Goal: Task Accomplishment & Management: Complete application form

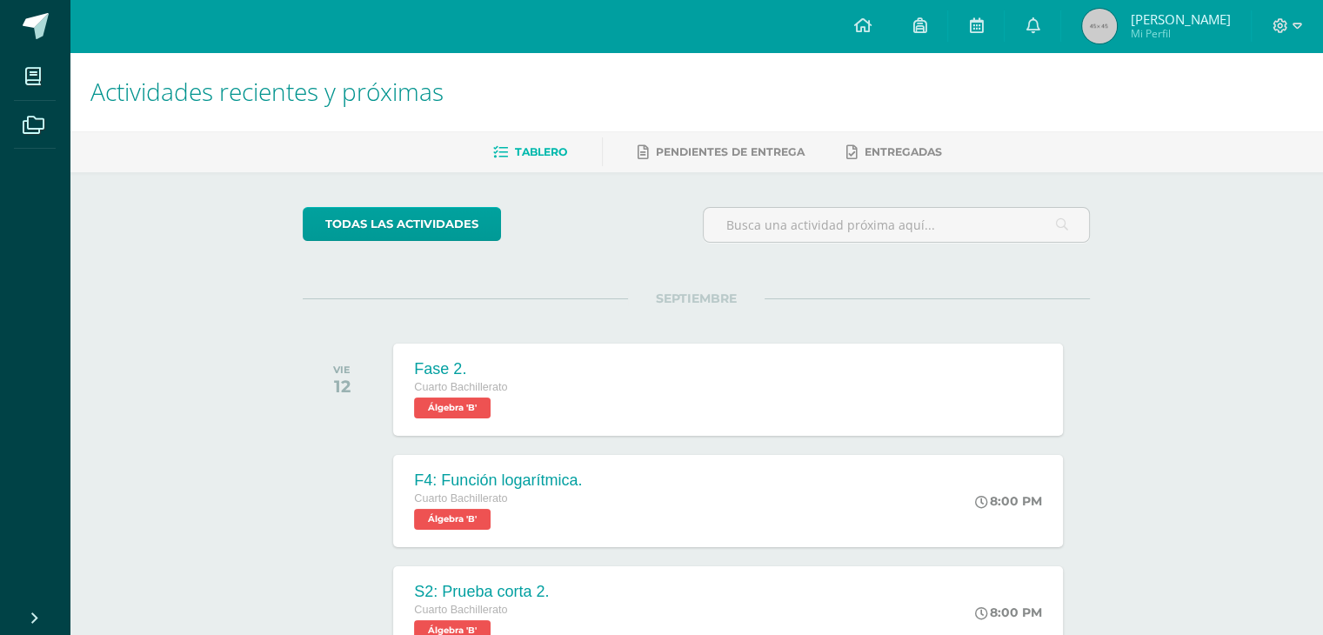
click at [738, 133] on div "Tablero Pendientes de entrega Entregadas" at bounding box center [717, 151] width 1295 height 41
click at [717, 143] on link "Pendientes de entrega" at bounding box center [721, 152] width 167 height 28
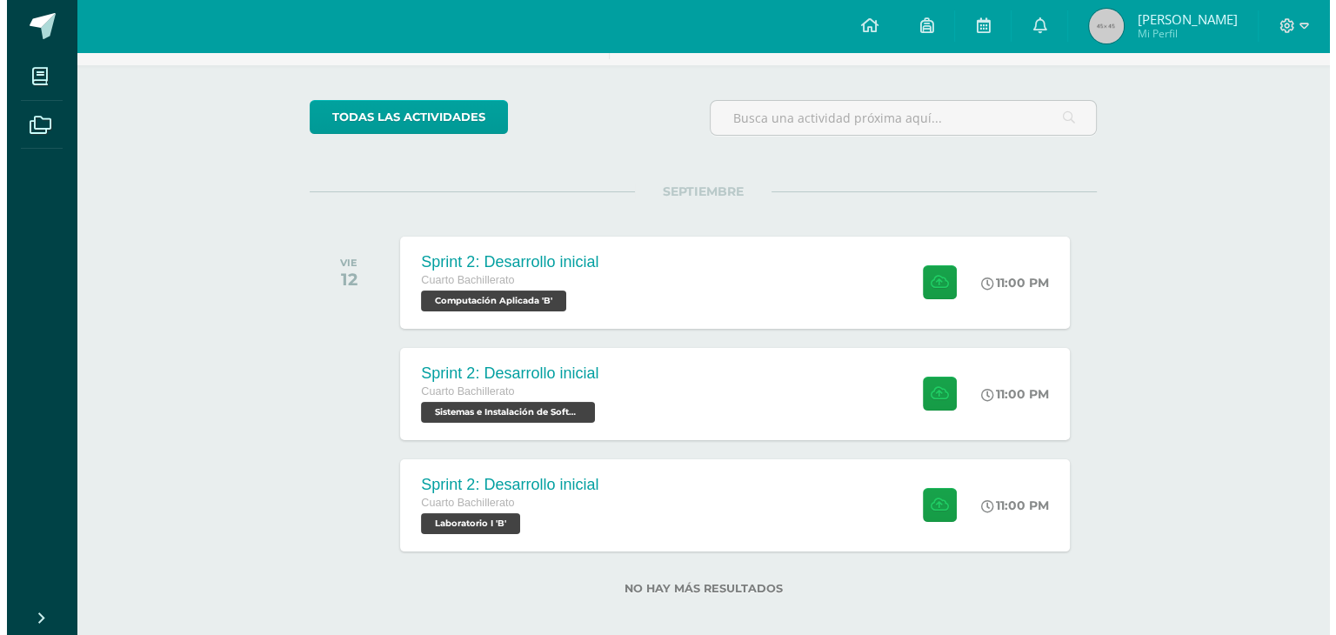
scroll to position [122, 0]
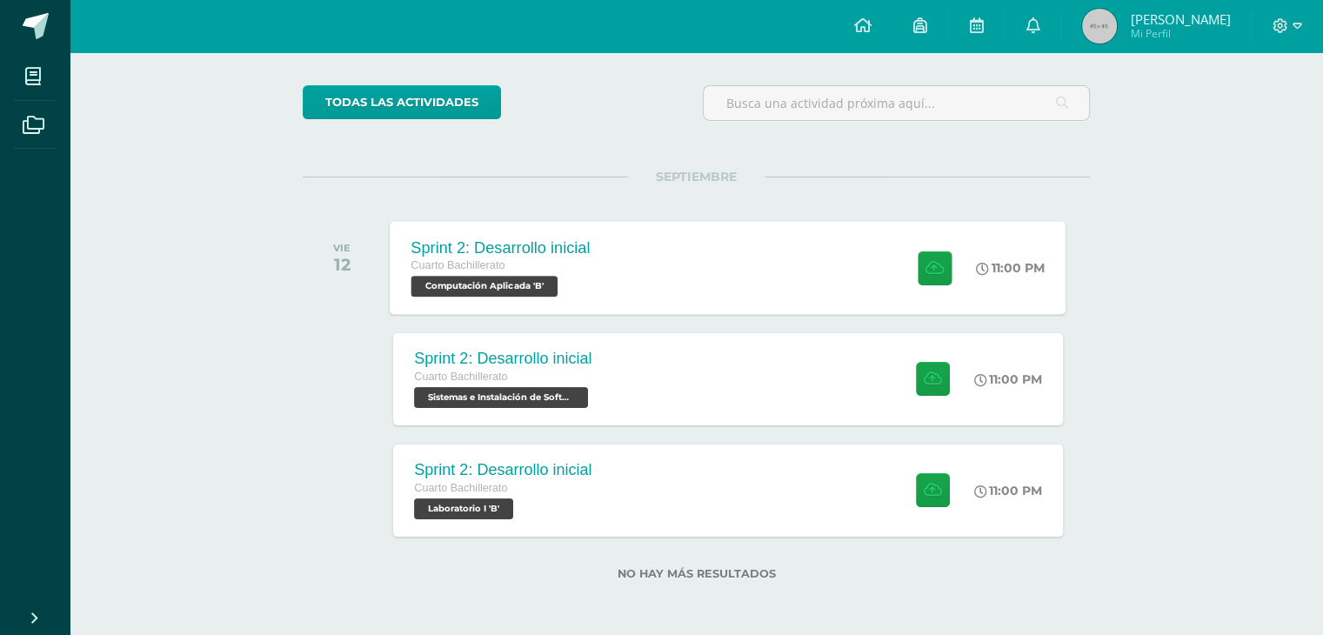
click at [654, 252] on div "Sprint 2: Desarrollo inicial Cuarto Bachillerato Computación Aplicada 'B' 11:00…" at bounding box center [729, 267] width 676 height 93
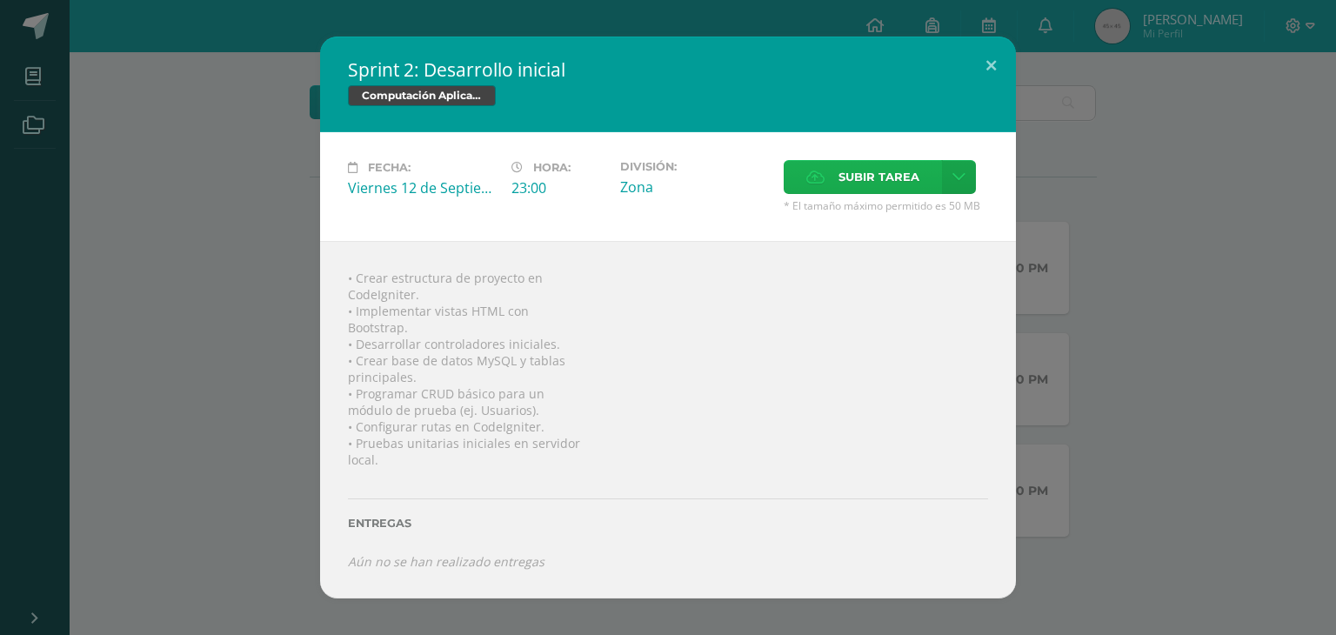
click at [830, 177] on label "Subir tarea" at bounding box center [863, 177] width 158 height 34
click at [0, 0] on input "Subir tarea" at bounding box center [0, 0] width 0 height 0
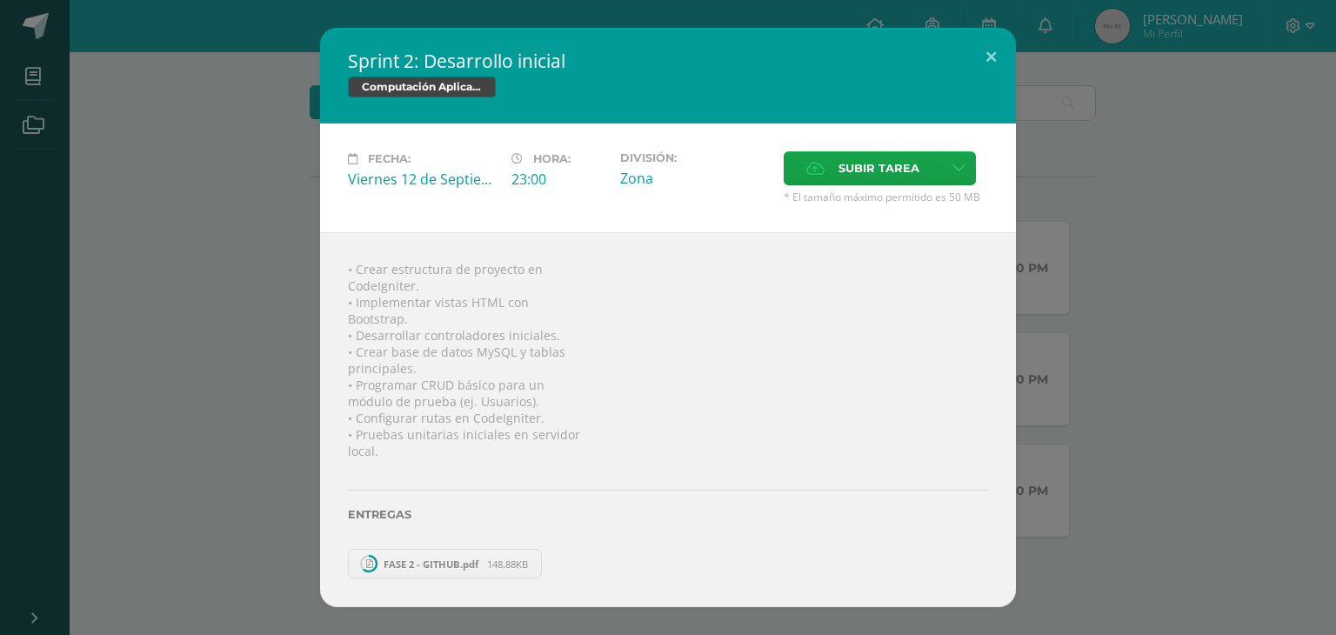
click at [1155, 273] on div "Sprint 2: Desarrollo inicial Computación Aplicada Fecha: Viernes 12 de Septiemb…" at bounding box center [668, 317] width 1322 height 579
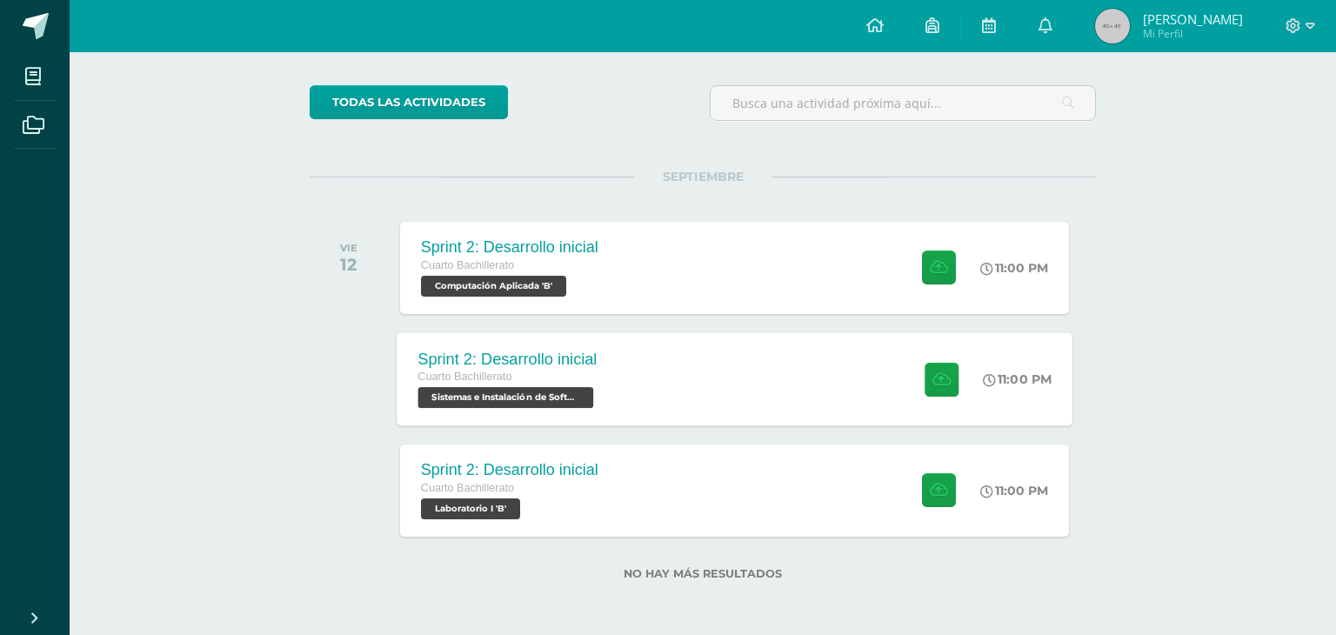
scroll to position [10, 0]
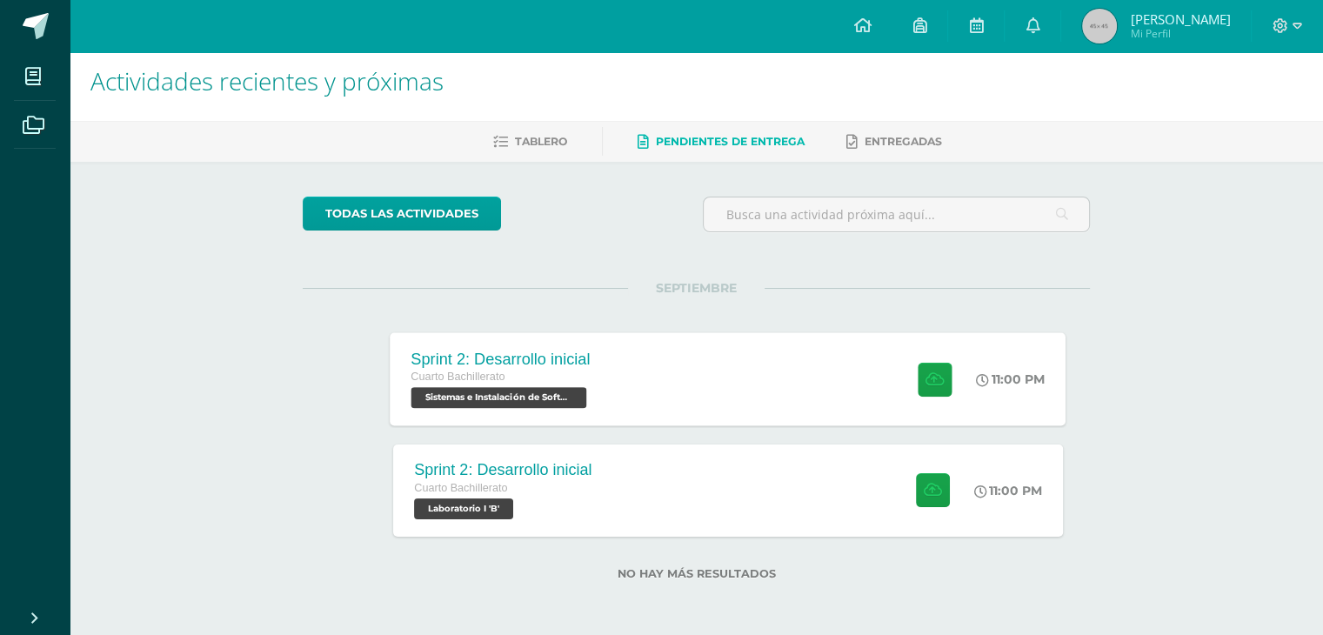
click at [685, 358] on div "Sprint 2: Desarrollo inicial Cuarto Bachillerato Sistemas e Instalación de Soft…" at bounding box center [729, 378] width 676 height 93
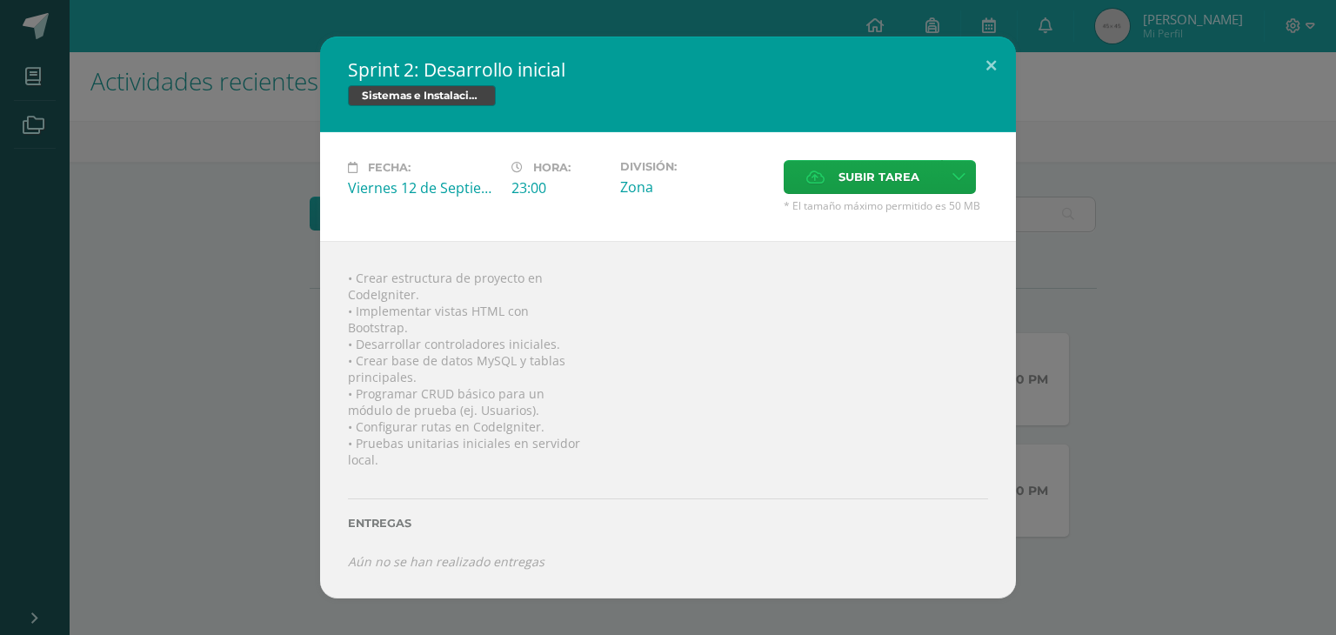
drag, startPoint x: 866, startPoint y: 209, endPoint x: 880, endPoint y: 205, distance: 14.3
click at [880, 205] on span "* El tamaño máximo permitido es 50 MB" at bounding box center [886, 205] width 204 height 15
click at [834, 191] on label "Subir tarea" at bounding box center [863, 177] width 158 height 34
click at [0, 0] on input "Subir tarea" at bounding box center [0, 0] width 0 height 0
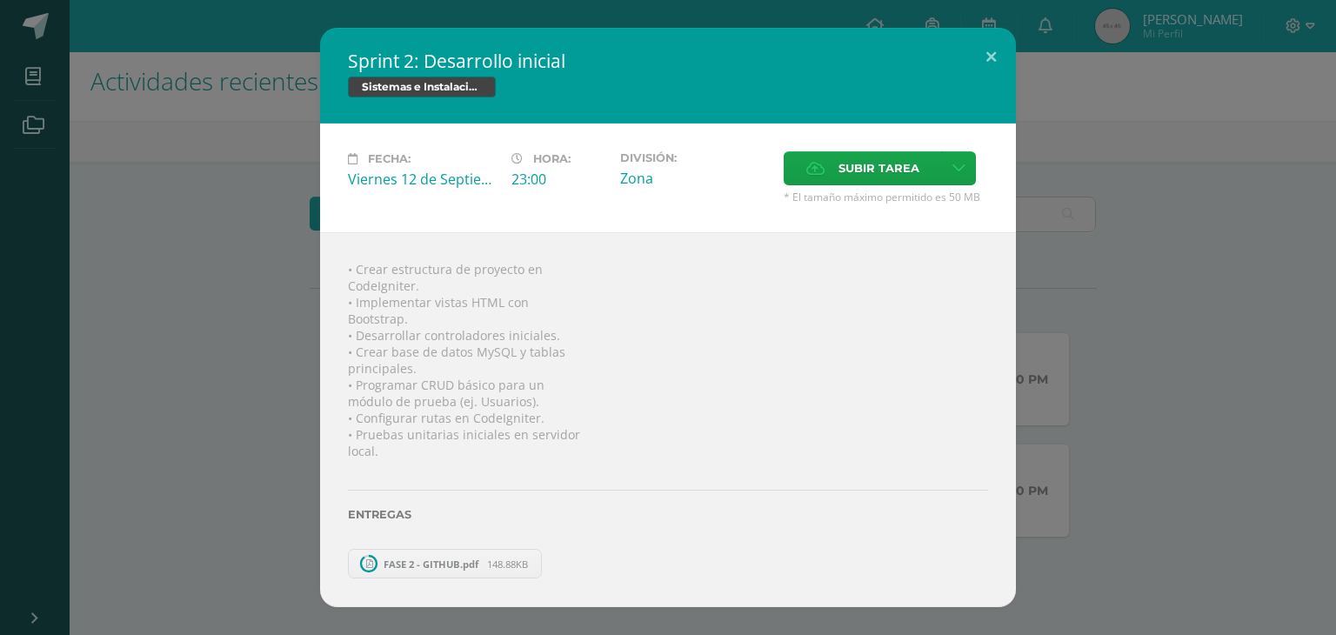
scroll to position [0, 0]
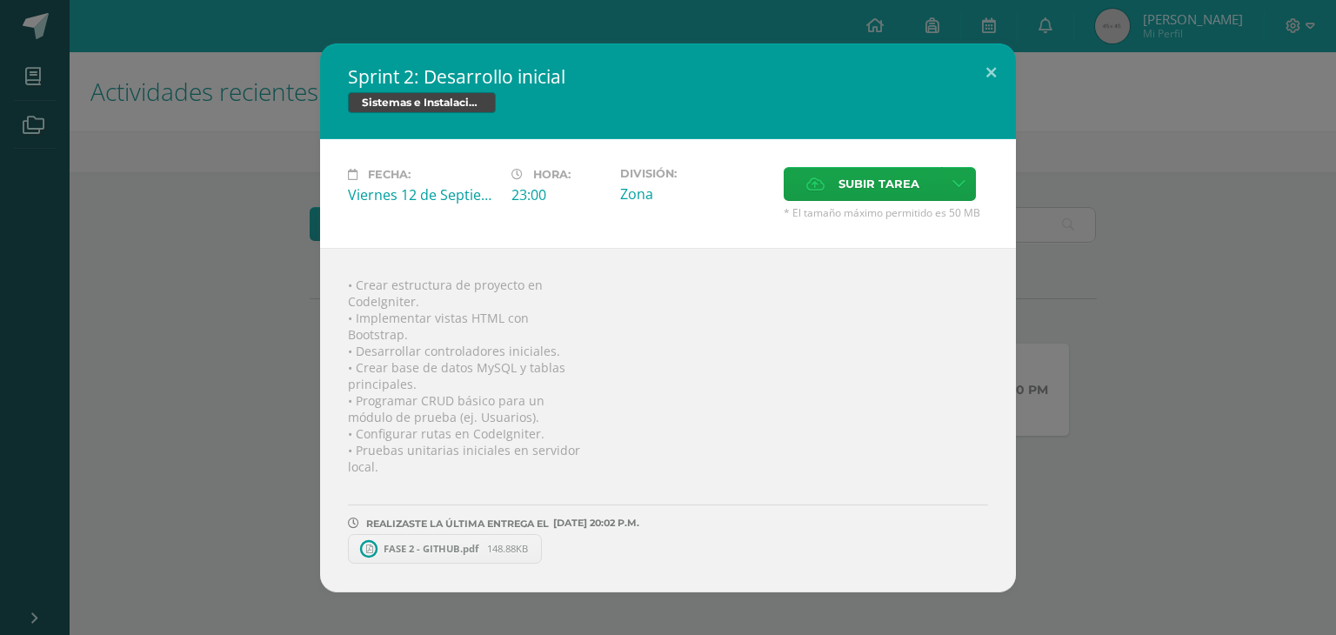
click at [1066, 364] on div "Sprint 2: Desarrollo inicial Sistemas e Instalación de Software Fecha: [DATE] H…" at bounding box center [668, 317] width 1322 height 549
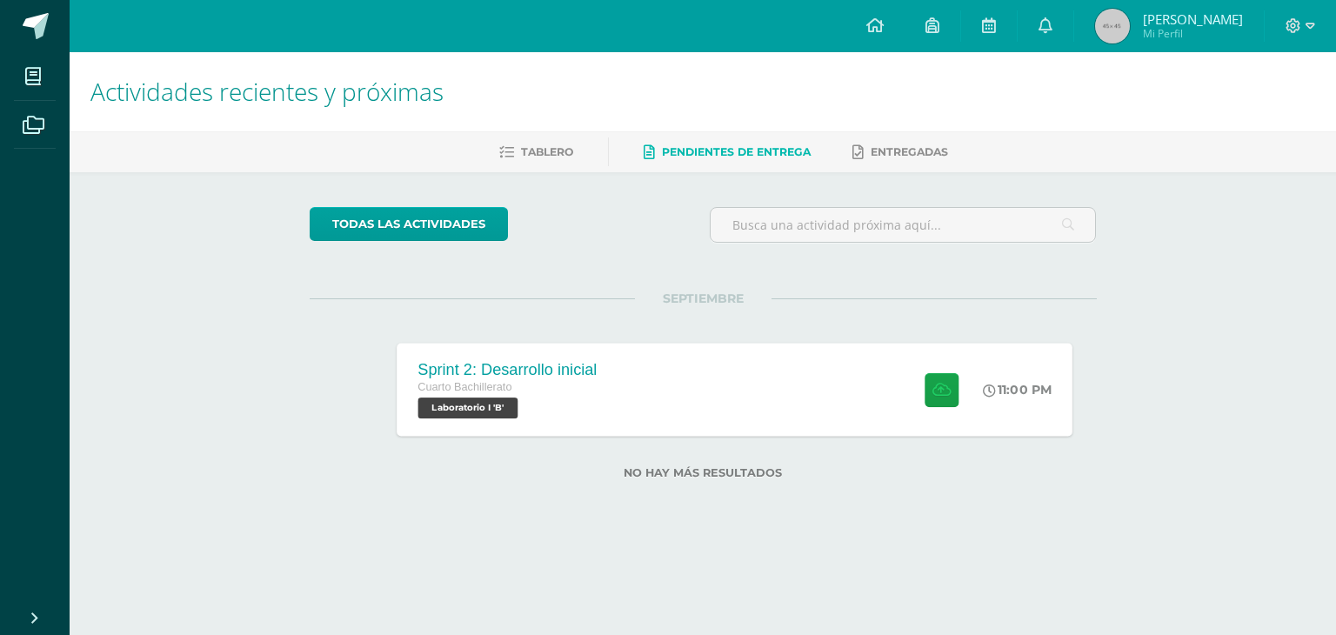
click at [726, 385] on div "Sprint 2: Desarrollo inicial Cuarto Bachillerato Laboratorio I 'B' 11:00 PM Spr…" at bounding box center [735, 389] width 676 height 93
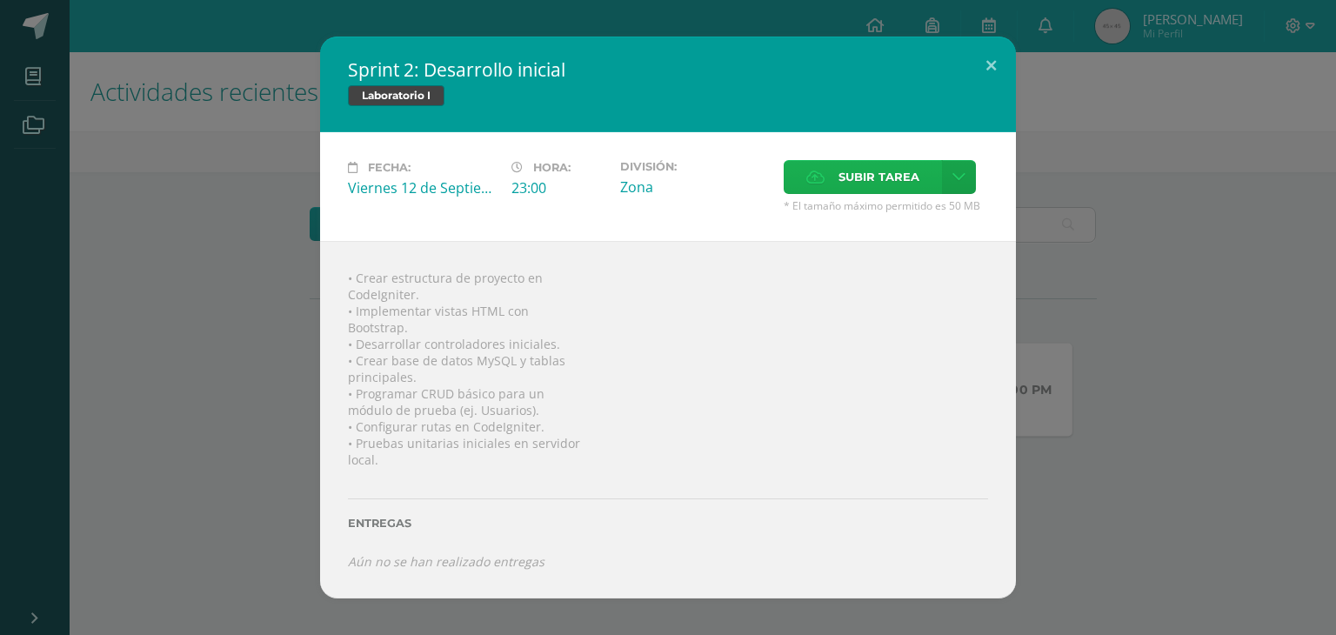
click at [870, 187] on span "Subir tarea" at bounding box center [879, 177] width 81 height 32
click at [0, 0] on input "Subir tarea" at bounding box center [0, 0] width 0 height 0
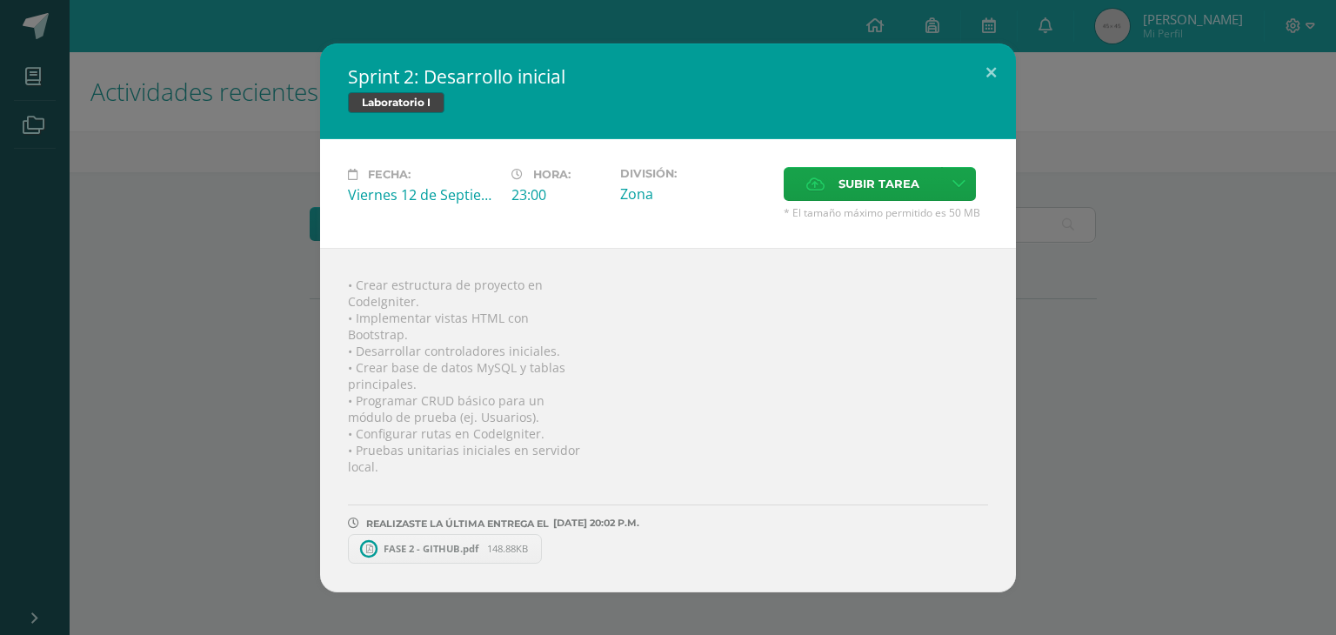
click at [1134, 297] on div "Sprint 2: Desarrollo inicial Laboratorio I Fecha: Viernes 12 de Septiembre Hora…" at bounding box center [668, 317] width 1322 height 549
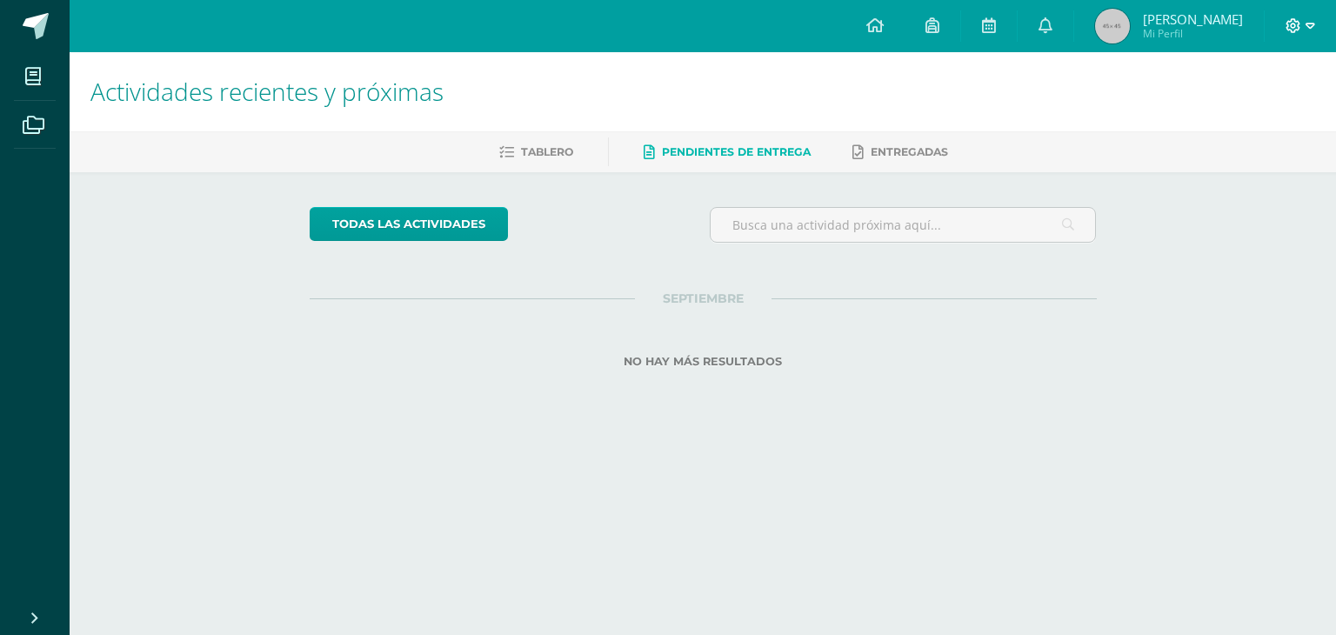
click at [1296, 35] on span at bounding box center [1301, 26] width 30 height 19
click at [1240, 119] on span "Cerrar sesión" at bounding box center [1255, 118] width 78 height 17
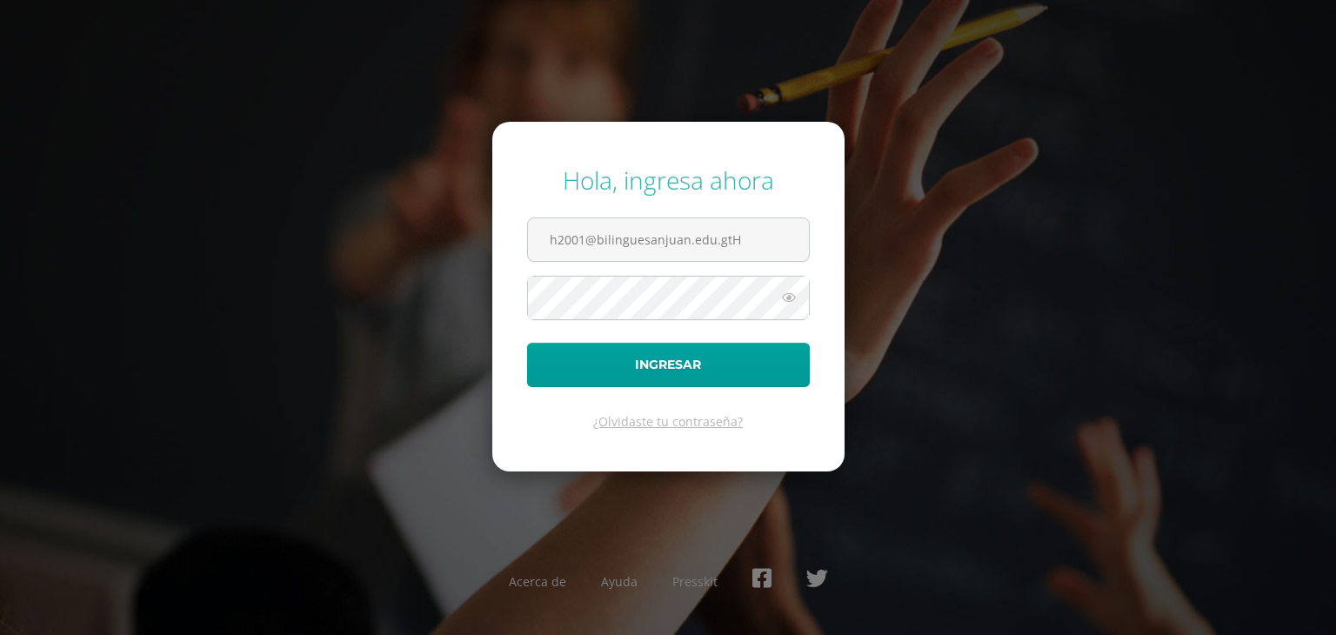
click at [571, 214] on form "Hola, ingresa ahora h2001@bilinguesanjuan.edu.gtH Ingresar ¿Olvidaste tu contra…" at bounding box center [668, 297] width 352 height 350
click at [581, 231] on input "h2001@bilinguesanjuan.edu.gtH" at bounding box center [668, 239] width 281 height 43
type input "h1801@bilinguesanjuan.edu.gtH"
click at [390, 307] on div "Hola, ingresa ahora h1801@bilinguesanjuan.edu.gtH Ingresar ¿Olvidaste tu contra…" at bounding box center [668, 318] width 1122 height 336
click at [561, 364] on button "Ingresar" at bounding box center [668, 365] width 283 height 44
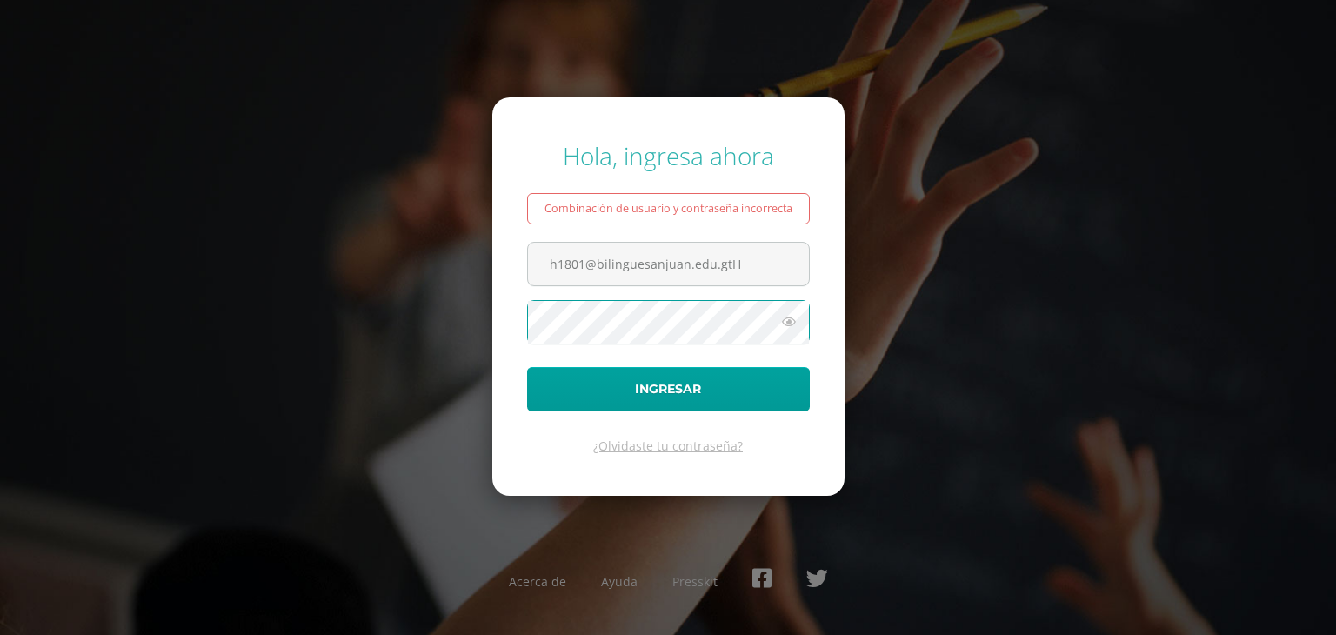
click at [790, 319] on icon at bounding box center [789, 321] width 23 height 21
click at [603, 363] on form "Hola, ingresa ahora Combinación de usuario y contraseña incorrecta h1801@biling…" at bounding box center [668, 296] width 352 height 398
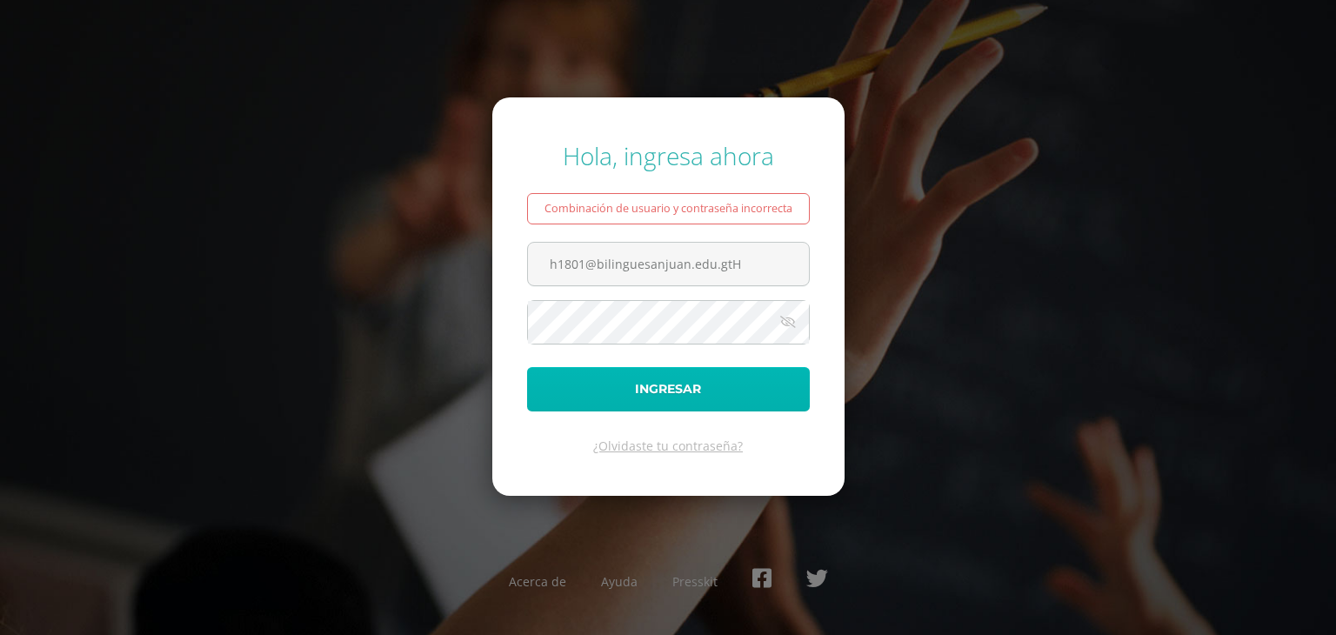
click at [605, 382] on button "Ingresar" at bounding box center [668, 389] width 283 height 44
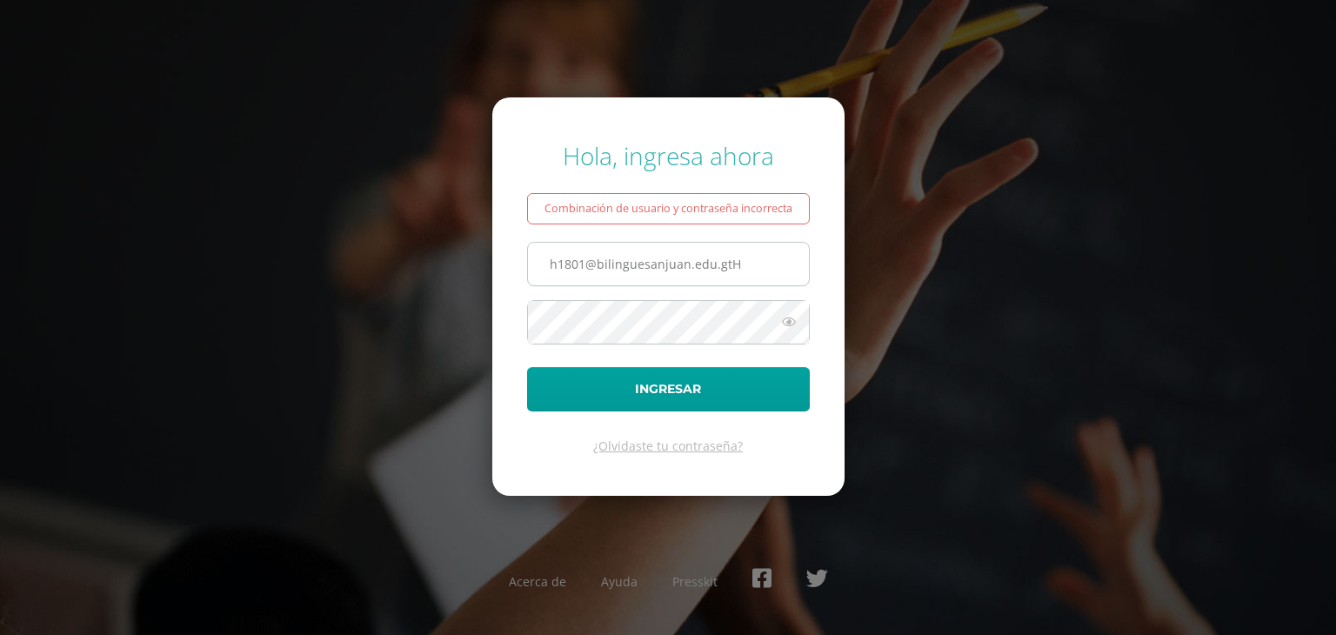
click at [760, 255] on input "h1801@bilinguesanjuan.edu.gtH" at bounding box center [668, 264] width 281 height 43
type input "[EMAIL_ADDRESS][DOMAIN_NAME]"
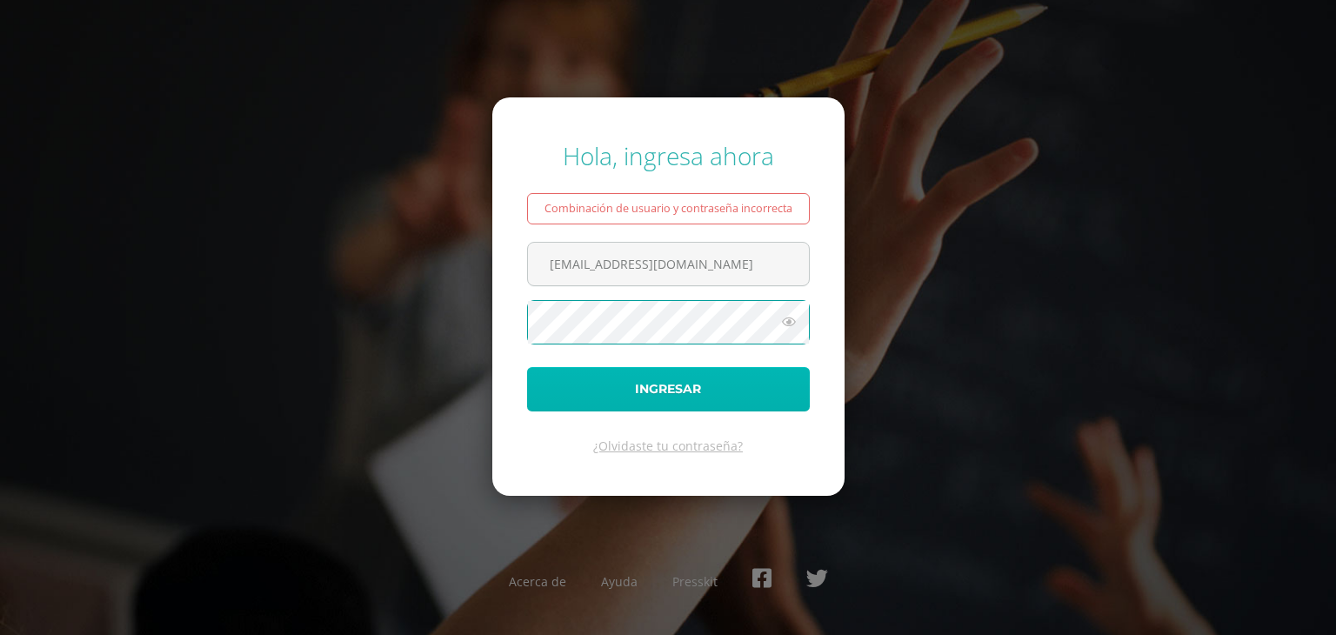
click at [568, 379] on button "Ingresar" at bounding box center [668, 389] width 283 height 44
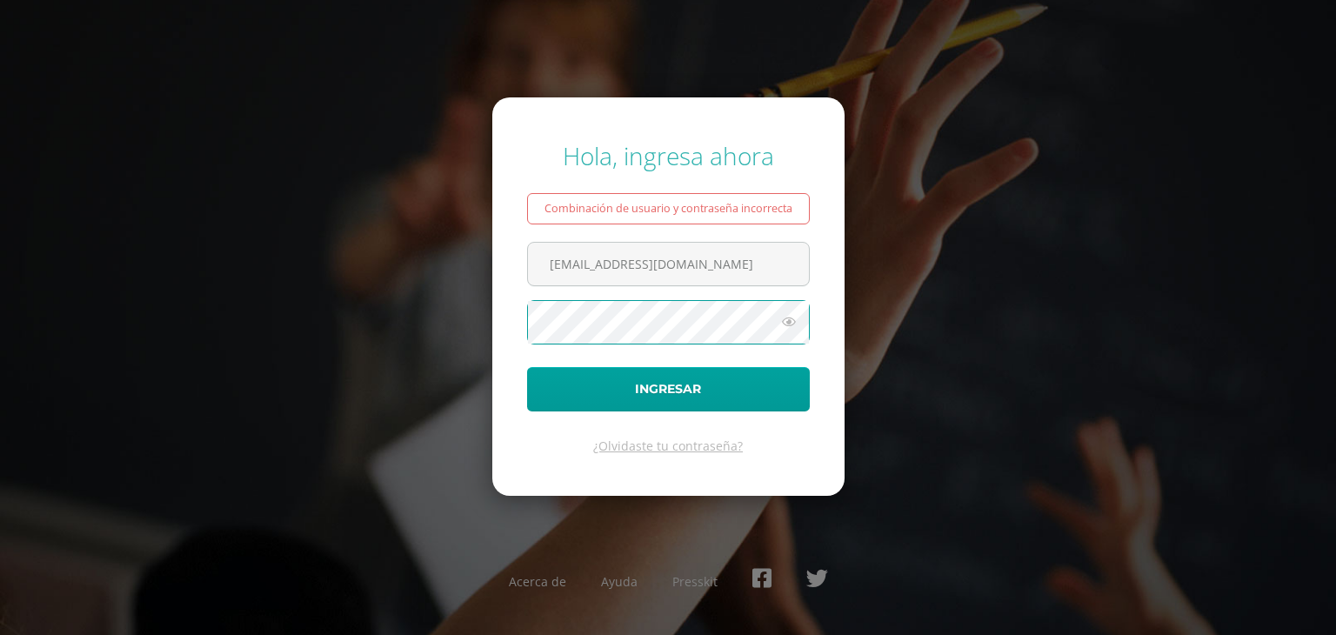
click at [792, 319] on icon at bounding box center [789, 321] width 23 height 21
click at [552, 358] on form "Hola, ingresa ahora Combinación de usuario y contraseña incorrecta h1801@biling…" at bounding box center [668, 296] width 352 height 398
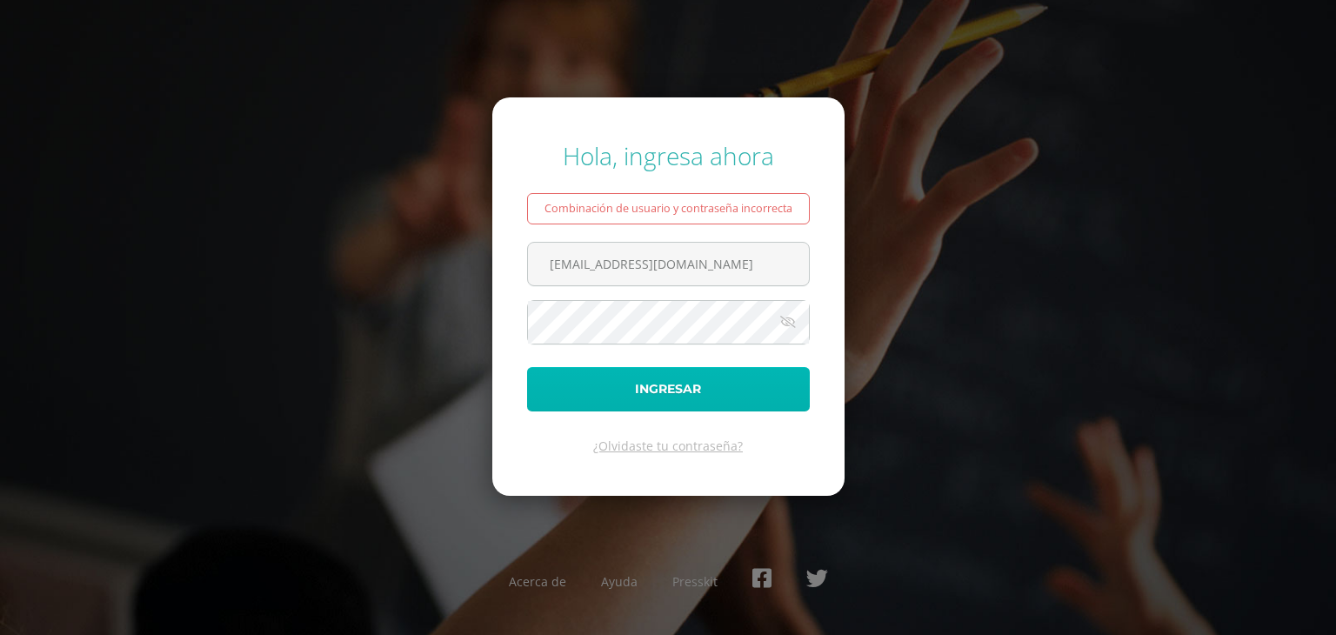
click at [587, 381] on button "Ingresar" at bounding box center [668, 389] width 283 height 44
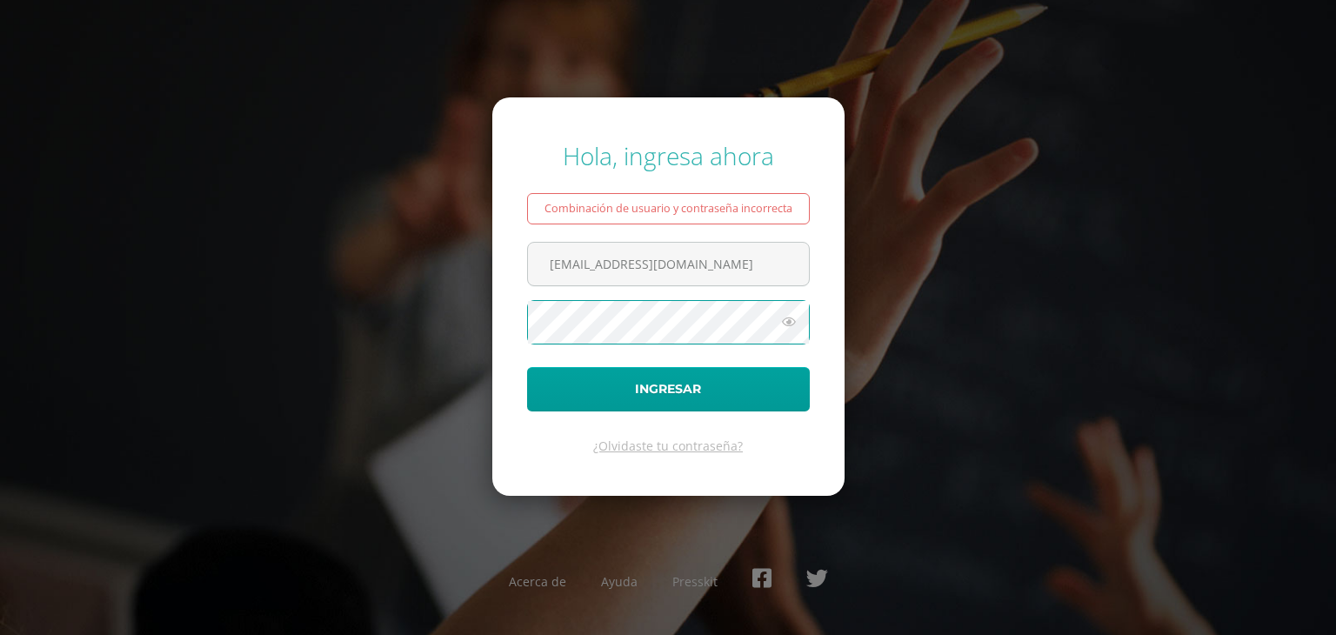
click at [785, 319] on icon at bounding box center [789, 321] width 23 height 21
click at [527, 367] on button "Ingresar" at bounding box center [668, 389] width 283 height 44
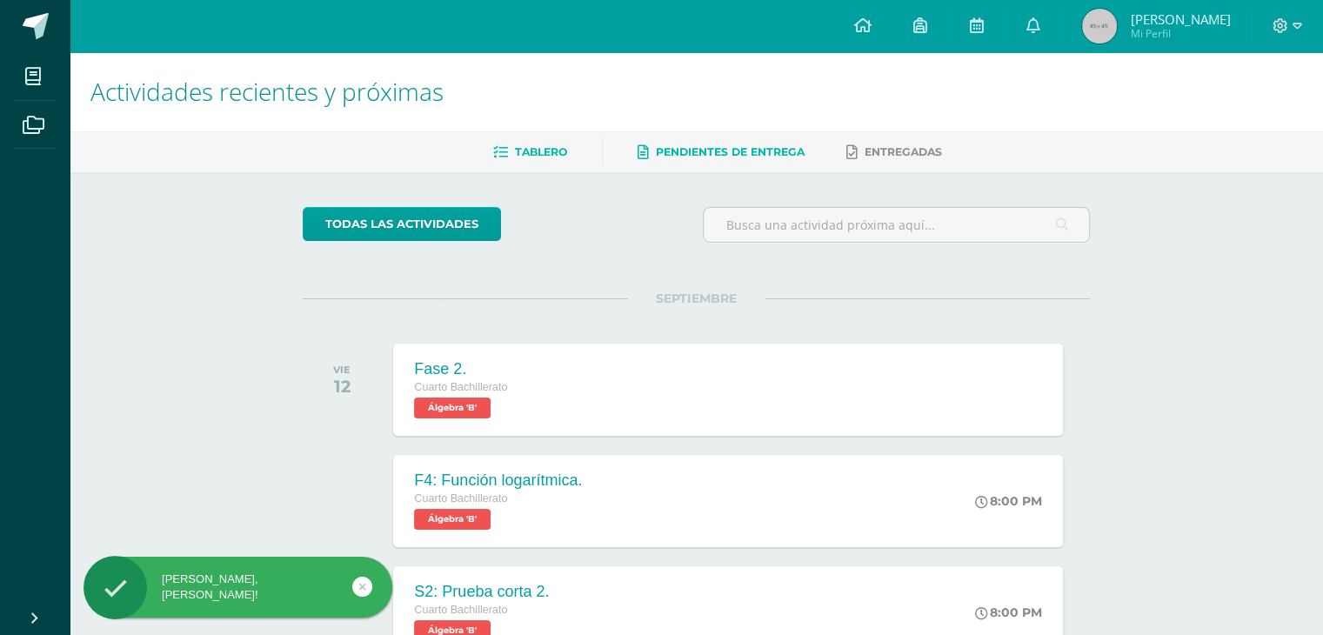
click at [672, 158] on link "Pendientes de entrega" at bounding box center [721, 152] width 167 height 28
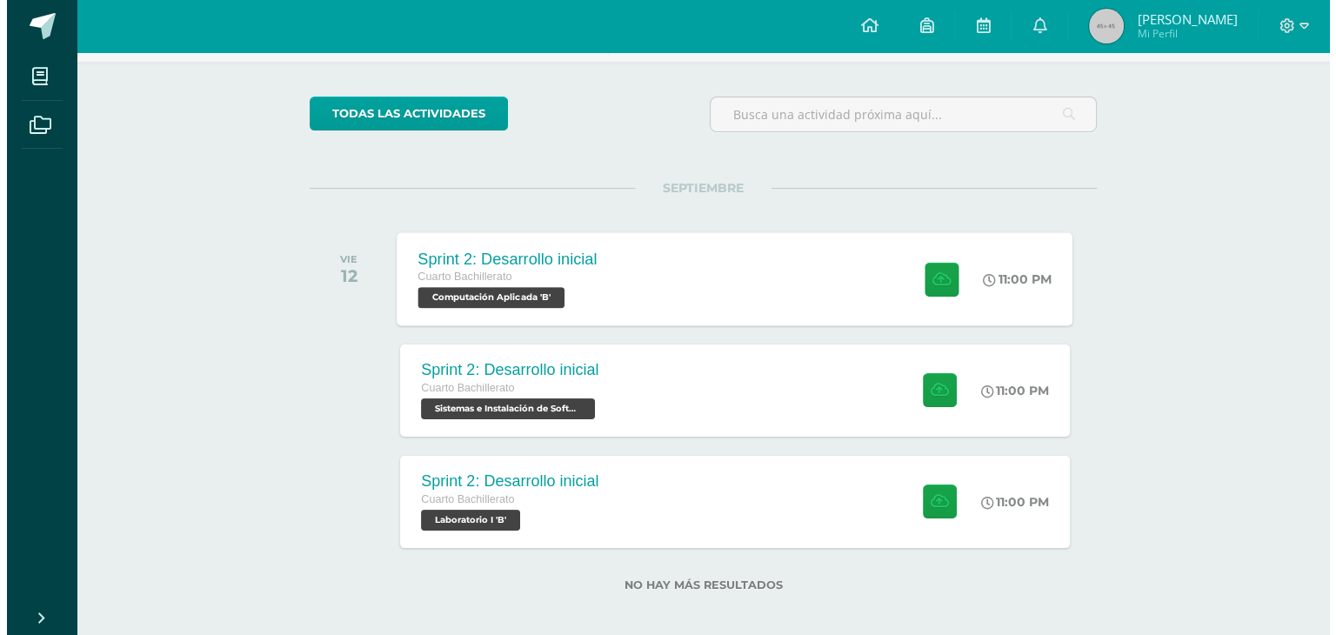
scroll to position [122, 0]
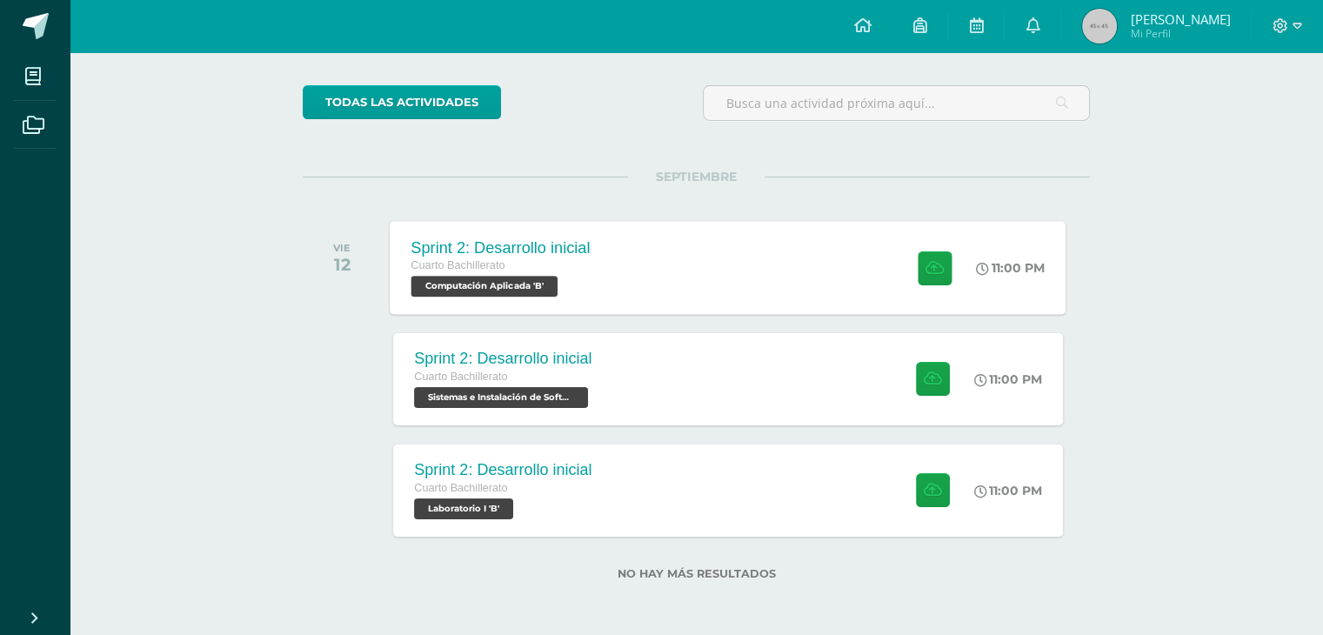
click at [589, 269] on div "Cuarto Bachillerato" at bounding box center [500, 266] width 179 height 19
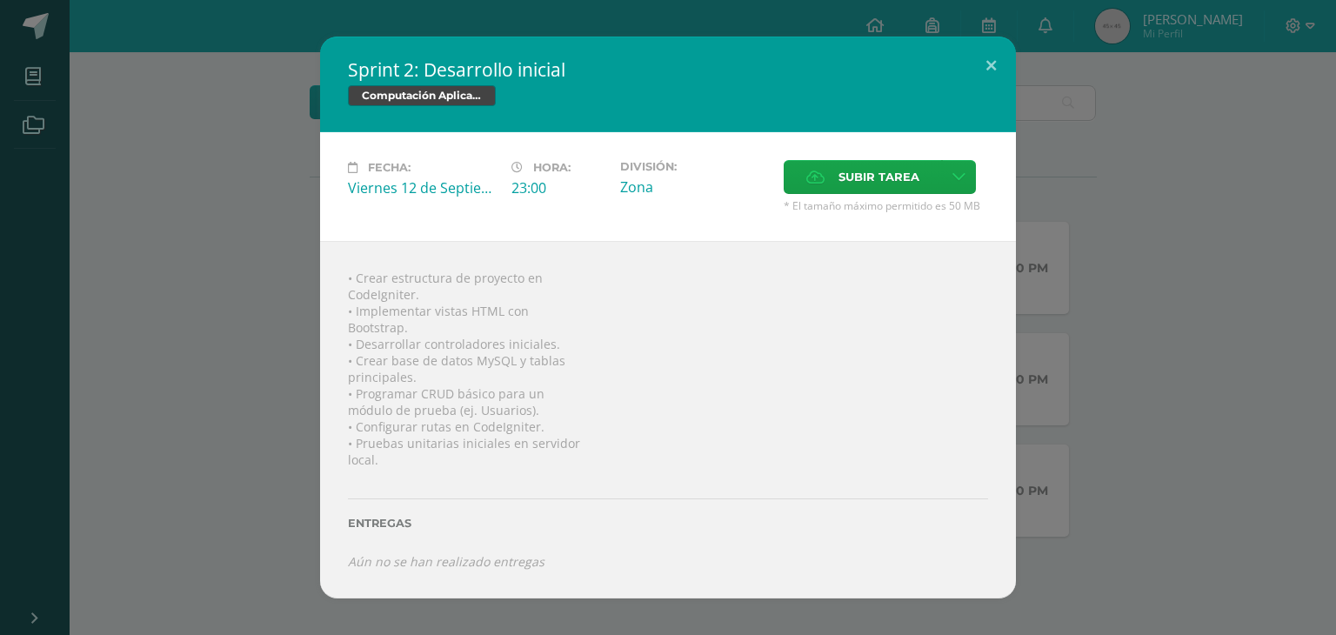
click at [810, 144] on div "Fecha: Viernes 12 de Septiembre Hora: 23:00 División: Zona Subir tarea Cancelar" at bounding box center [668, 186] width 696 height 109
click at [798, 172] on label "Subir tarea" at bounding box center [863, 177] width 158 height 34
click at [0, 0] on input "Subir tarea" at bounding box center [0, 0] width 0 height 0
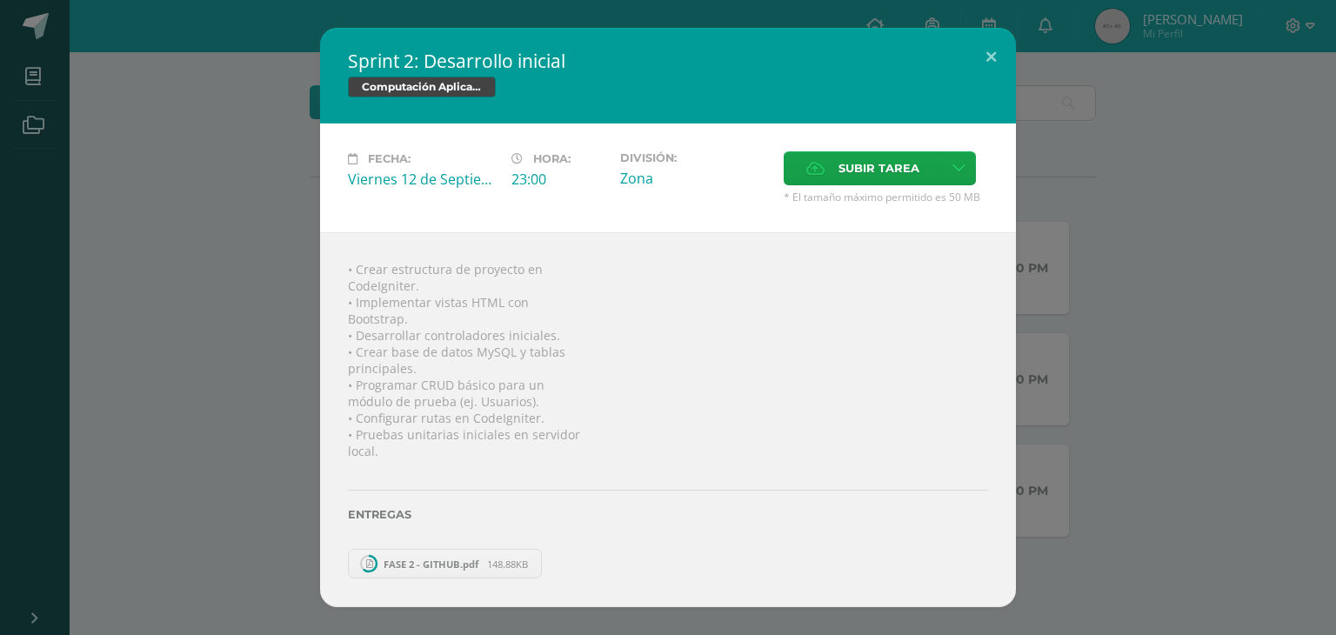
click at [1240, 311] on div "Sprint 2: Desarrollo inicial Computación Aplicada Fecha: Viernes 12 de Septiemb…" at bounding box center [668, 317] width 1322 height 579
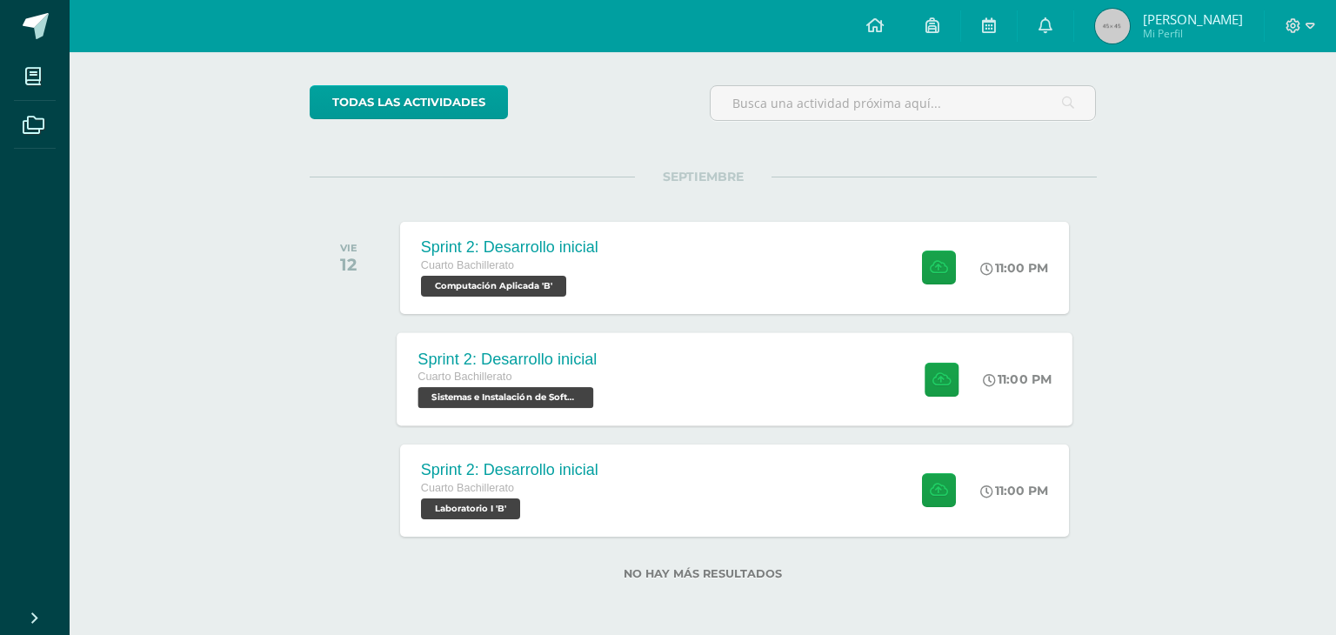
scroll to position [10, 0]
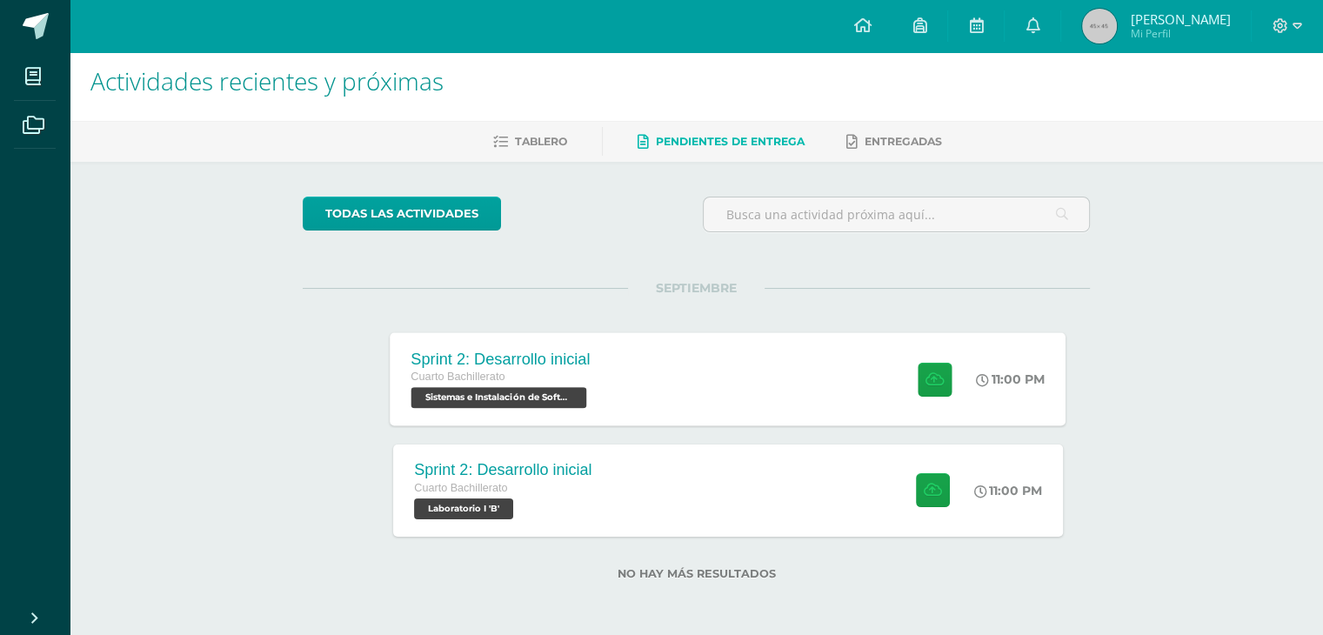
click at [625, 366] on div "Sprint 2: Desarrollo inicial Cuarto Bachillerato Sistemas e Instalación de Soft…" at bounding box center [729, 378] width 676 height 93
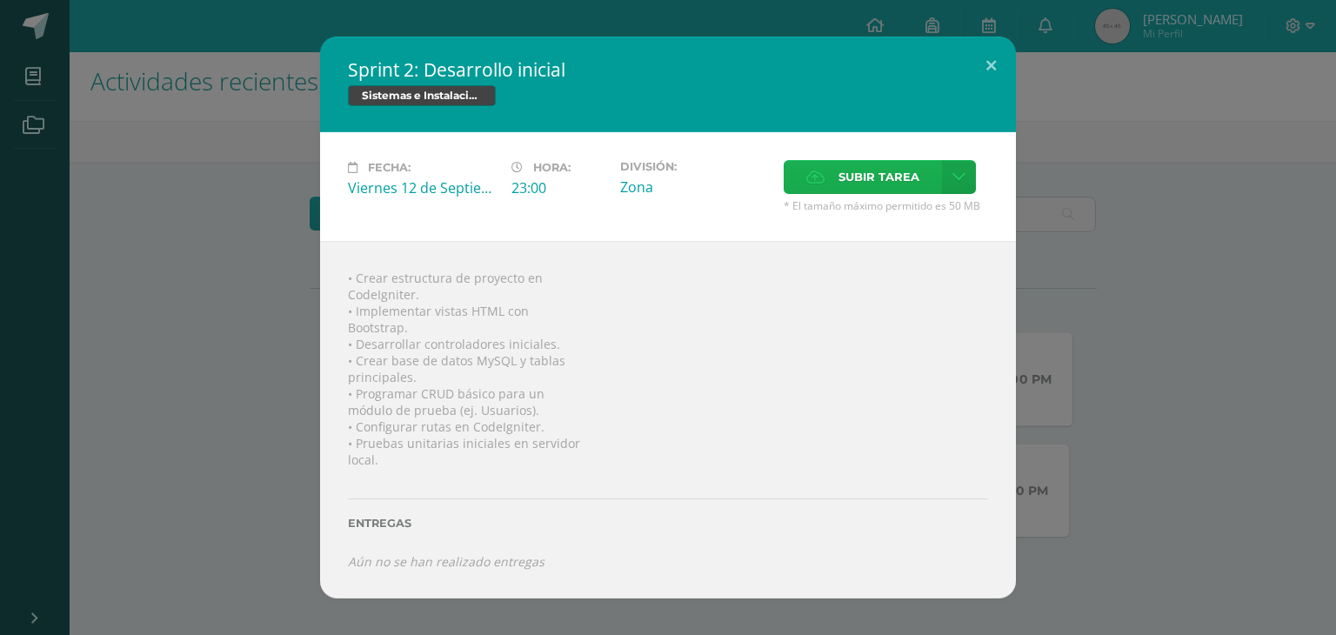
click at [792, 185] on label "Subir tarea" at bounding box center [863, 177] width 158 height 34
click at [0, 0] on input "Subir tarea" at bounding box center [0, 0] width 0 height 0
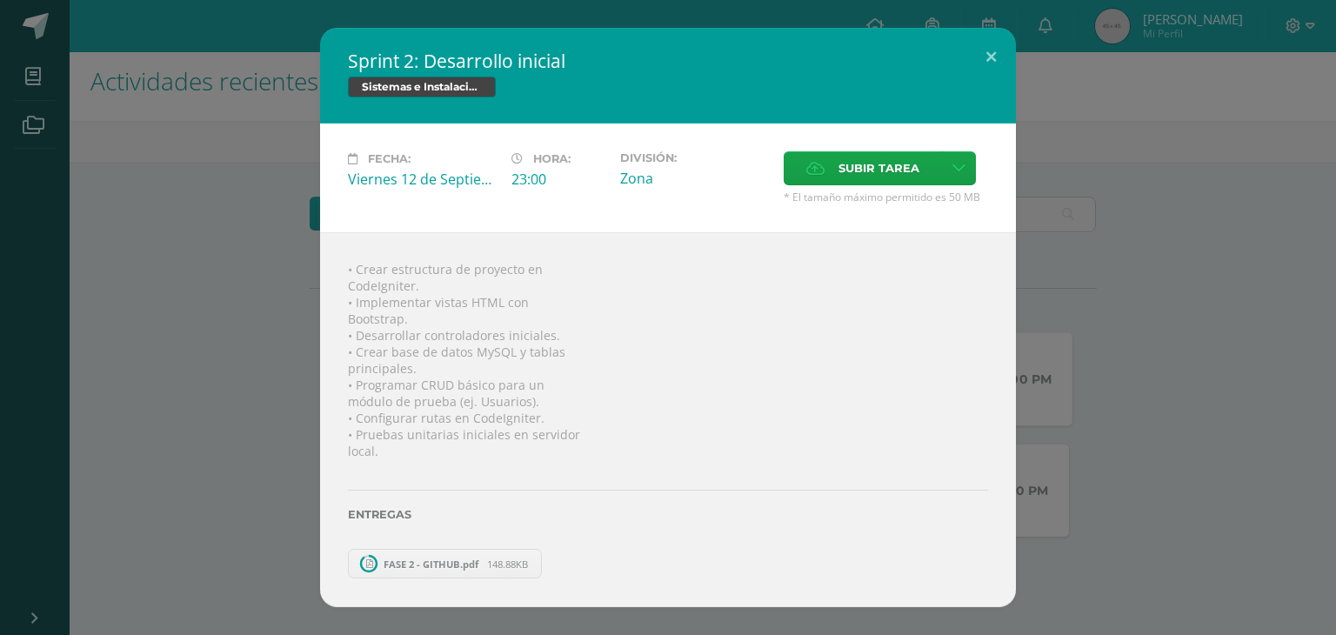
scroll to position [0, 0]
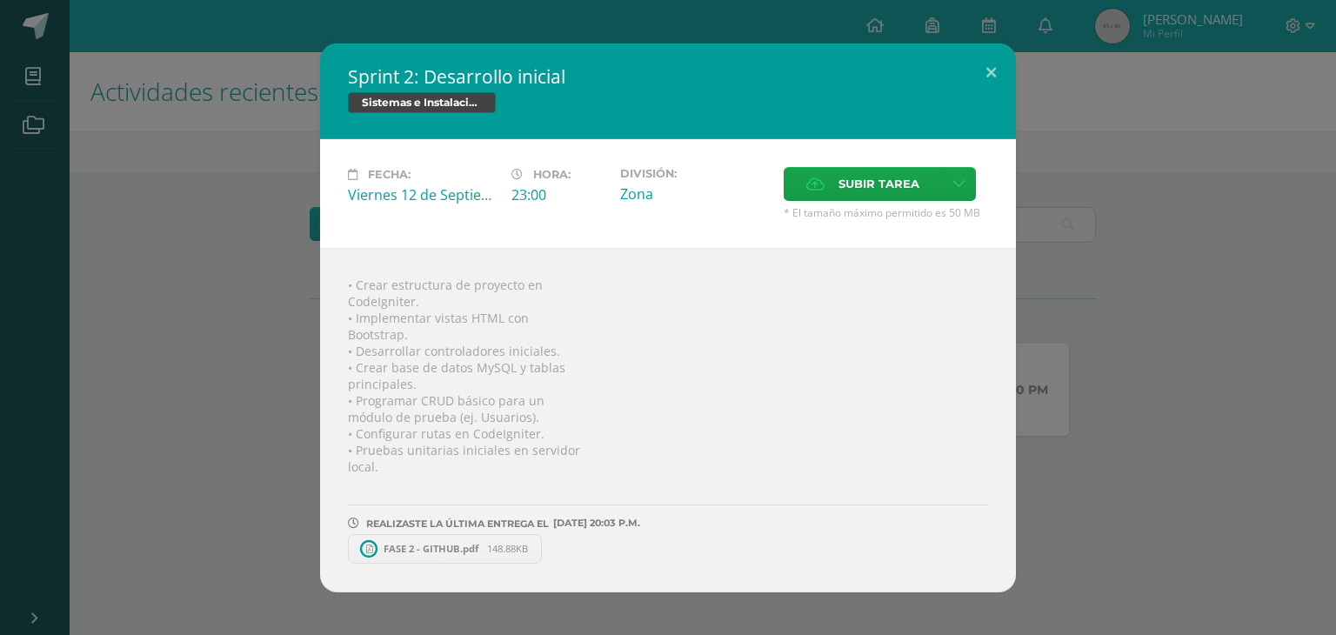
click at [1159, 362] on div "Sprint 2: Desarrollo inicial Sistemas e Instalación de Software Fecha: Viernes …" at bounding box center [668, 317] width 1322 height 549
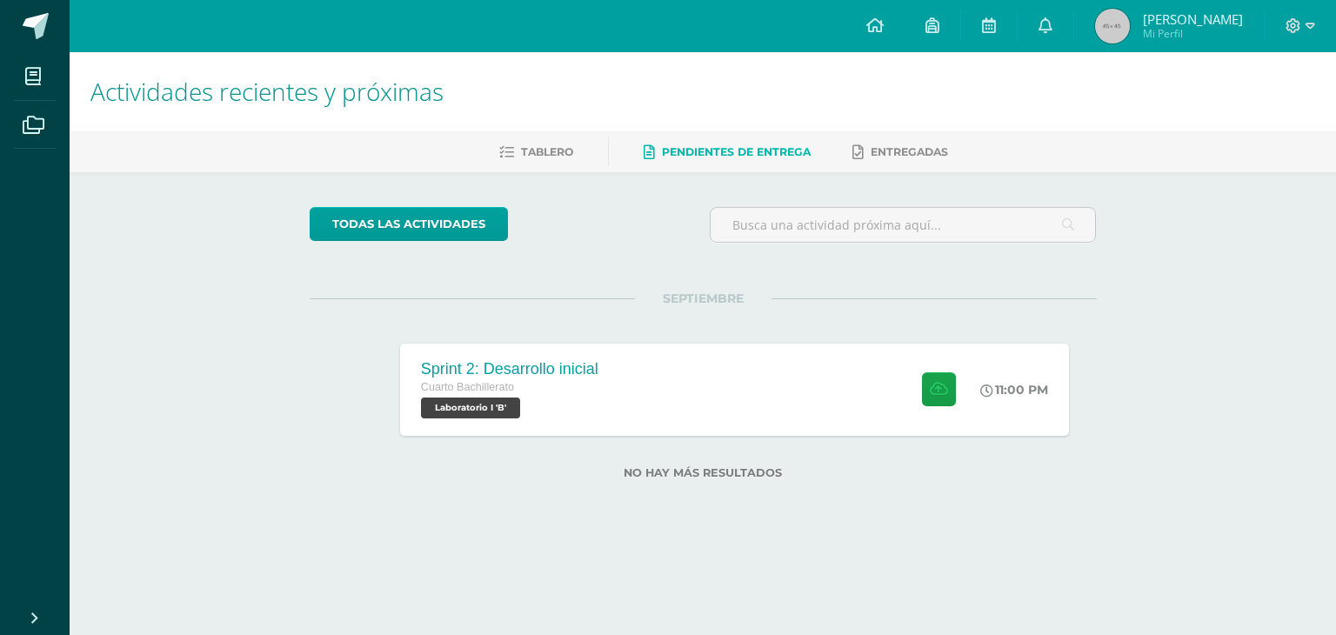
click at [671, 383] on div "• Crear estructura de proyecto en CodeIgniter. • Implementar vistas HTML con Bo…" at bounding box center [668, 410] width 626 height 310
click at [501, 396] on div "Cuarto Bachillerato" at bounding box center [507, 387] width 179 height 19
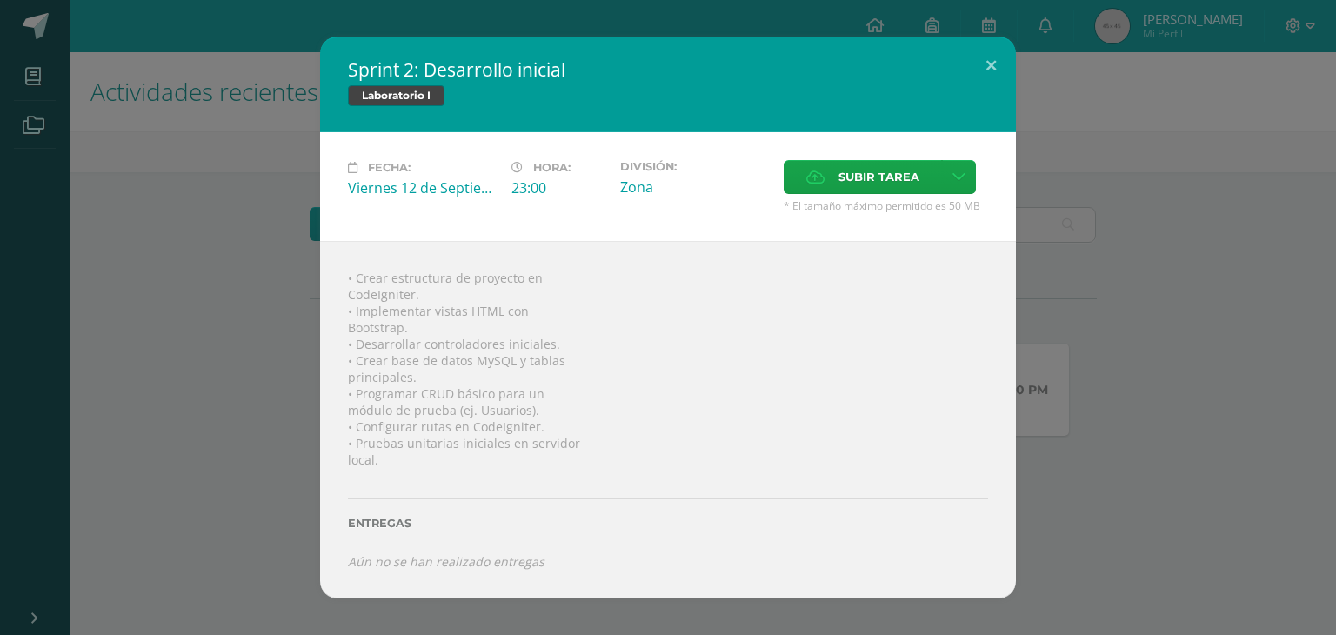
click at [847, 196] on div "Subir tarea" at bounding box center [886, 179] width 204 height 38
click at [787, 186] on label "Subir tarea" at bounding box center [863, 177] width 158 height 34
click at [0, 0] on input "Subir tarea" at bounding box center [0, 0] width 0 height 0
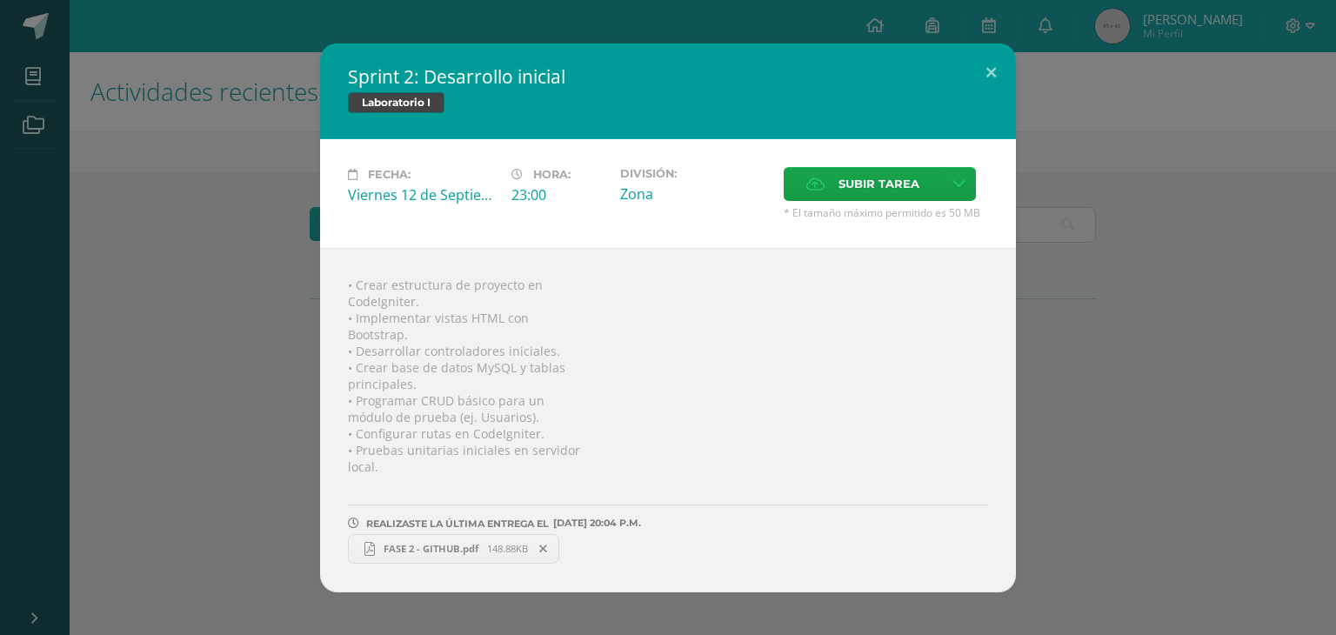
click at [1233, 267] on div "Sprint 2: Desarrollo inicial Laboratorio I Fecha: Viernes 12 de Septiembre Hora…" at bounding box center [668, 317] width 1322 height 549
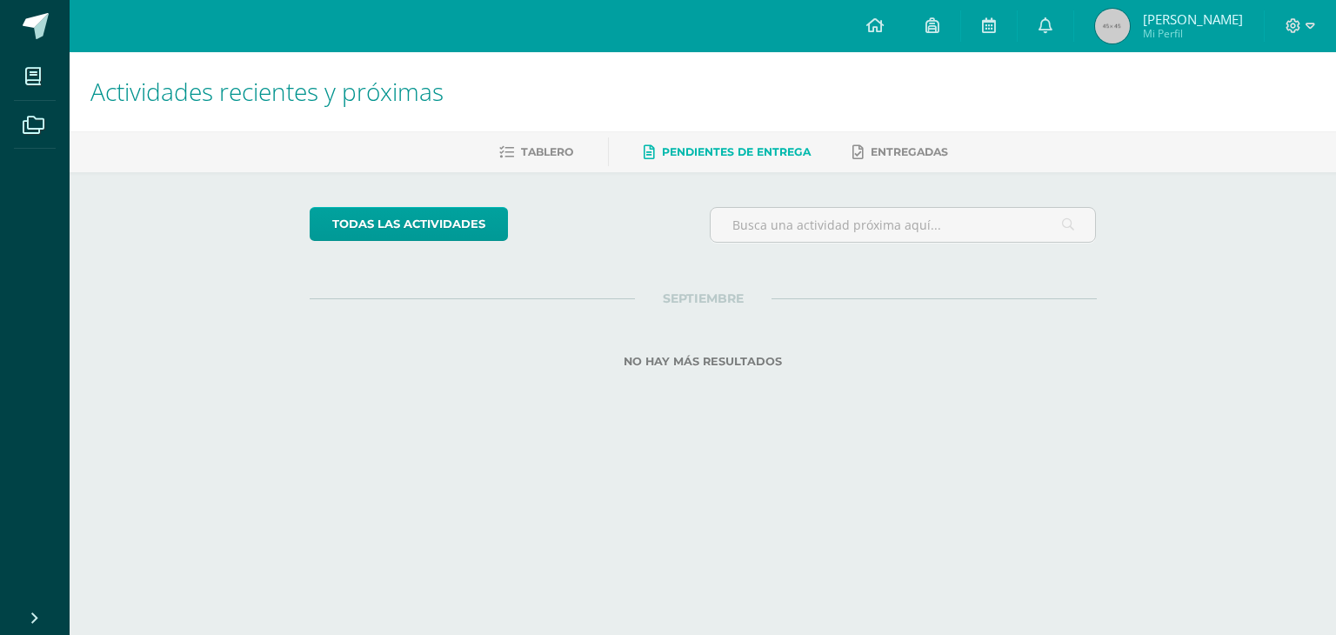
click at [1284, 39] on div at bounding box center [1300, 26] width 71 height 52
click at [1294, 34] on span at bounding box center [1301, 26] width 30 height 19
click at [1248, 117] on span "Cerrar sesión" at bounding box center [1255, 118] width 78 height 17
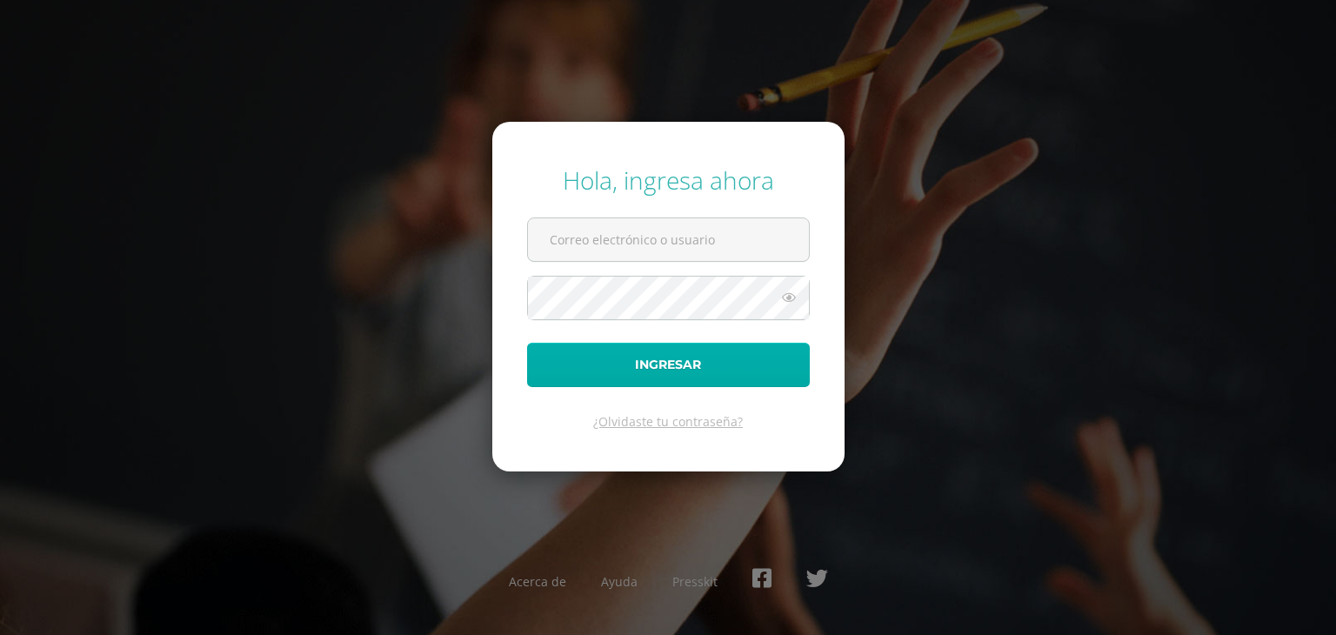
type input "[EMAIL_ADDRESS][DOMAIN_NAME]"
click at [612, 382] on button "Ingresar" at bounding box center [668, 365] width 283 height 44
